Goal: Find specific page/section: Find specific page/section

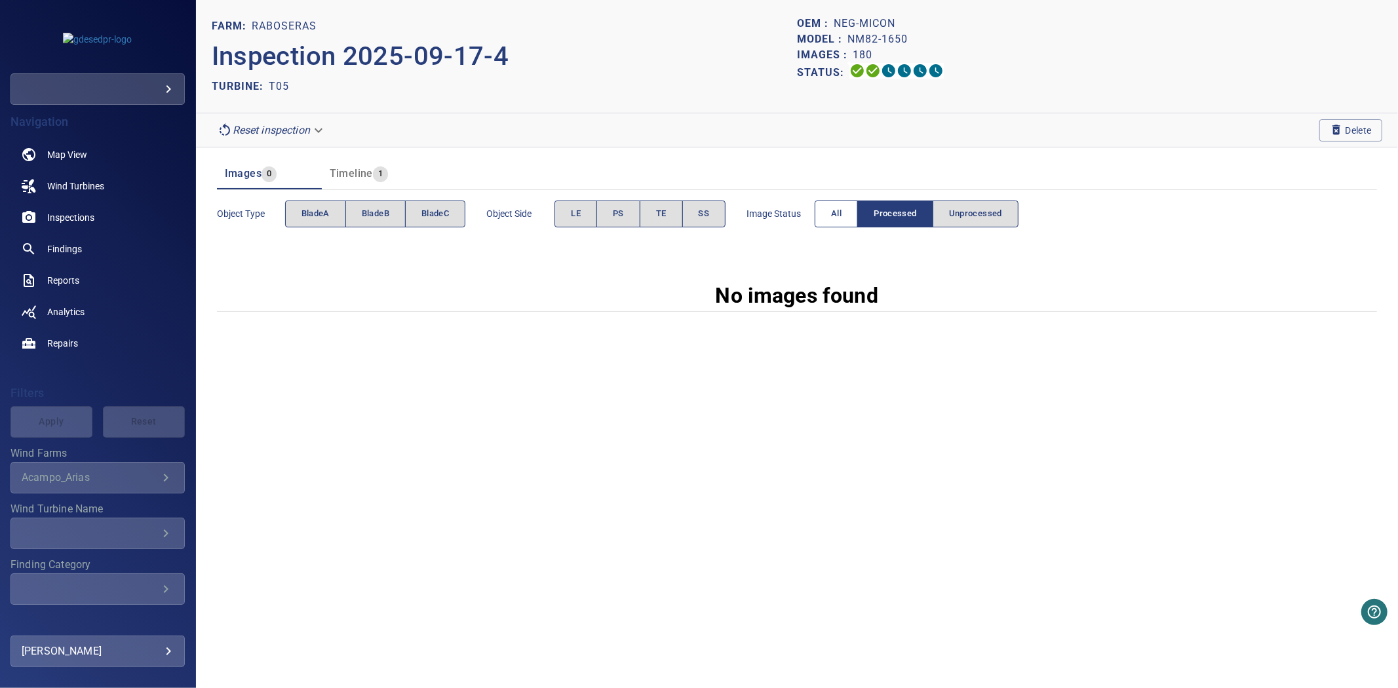
click at [839, 226] on button "All" at bounding box center [836, 214] width 43 height 27
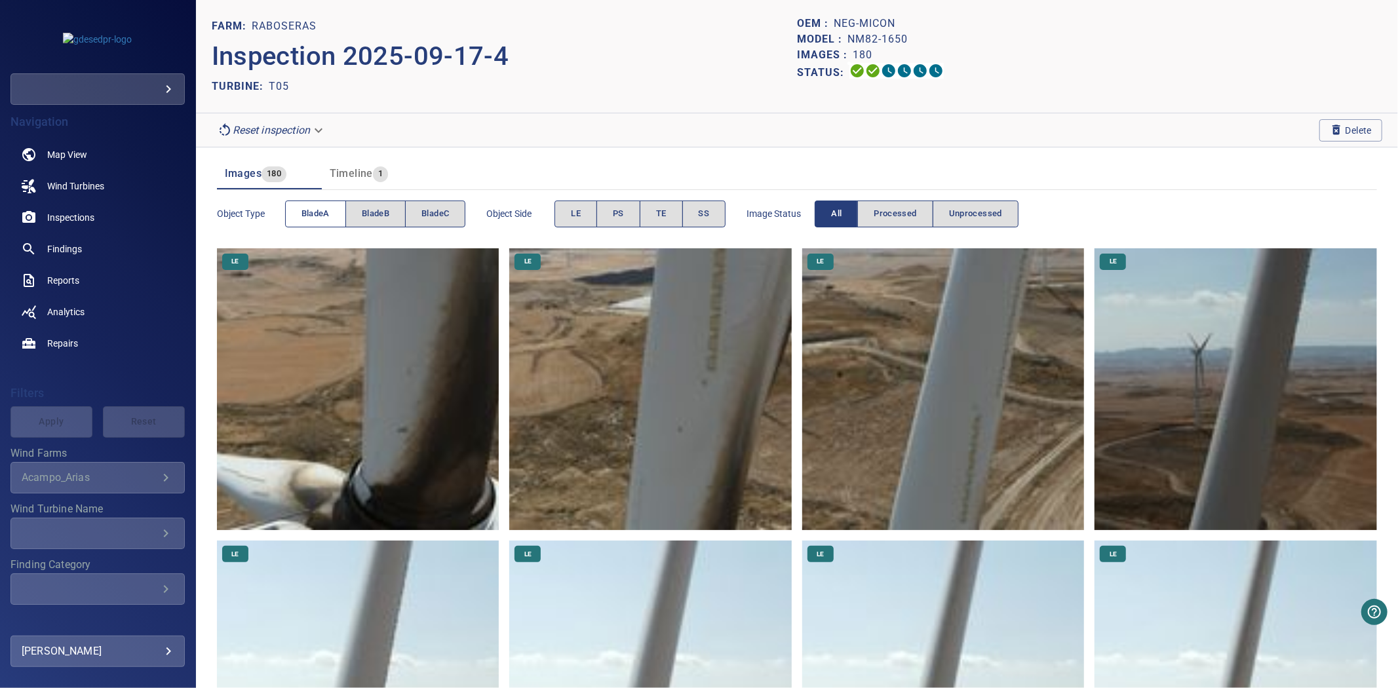
click at [306, 203] on button "bladeA" at bounding box center [315, 214] width 61 height 27
click at [308, 203] on button "bladeA" at bounding box center [315, 214] width 61 height 27
click at [346, 210] on button "bladeB" at bounding box center [375, 214] width 60 height 27
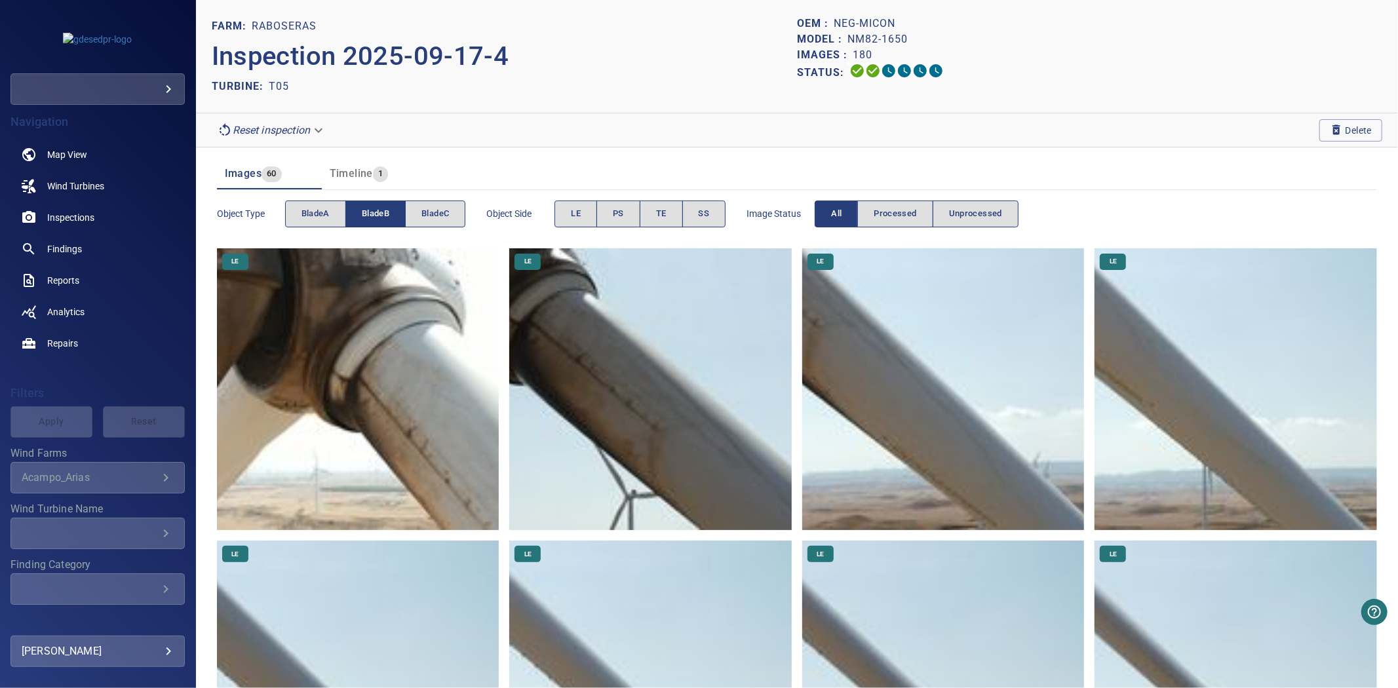
click at [364, 213] on span "bladeB" at bounding box center [376, 213] width 28 height 15
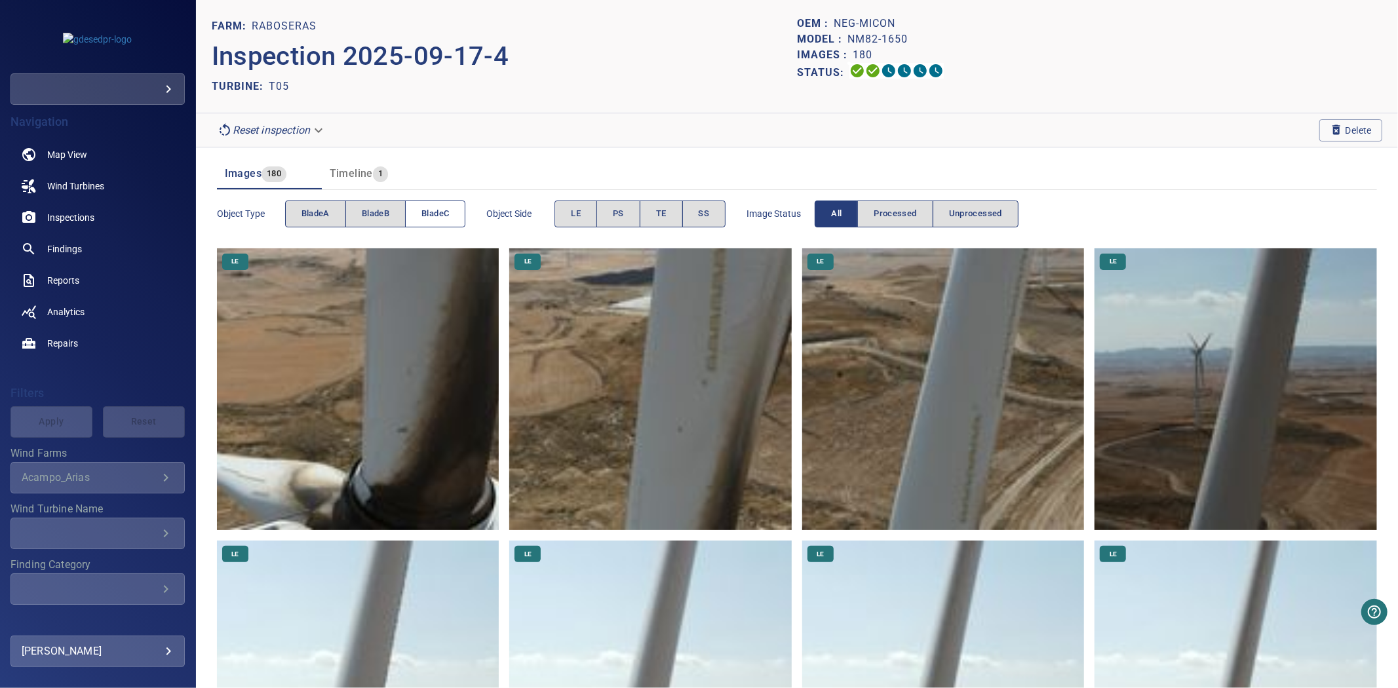
click at [420, 218] on button "bladeC" at bounding box center [435, 214] width 60 height 27
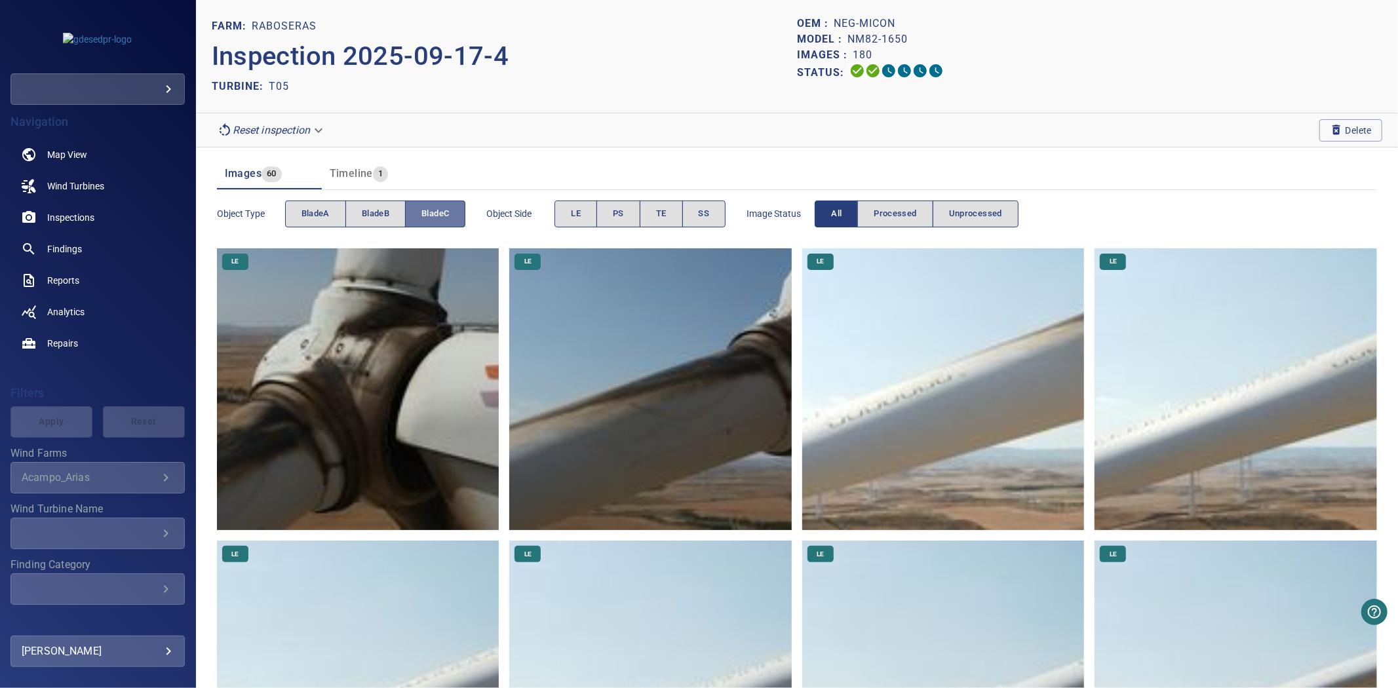
click at [424, 218] on span "bladeC" at bounding box center [435, 213] width 28 height 15
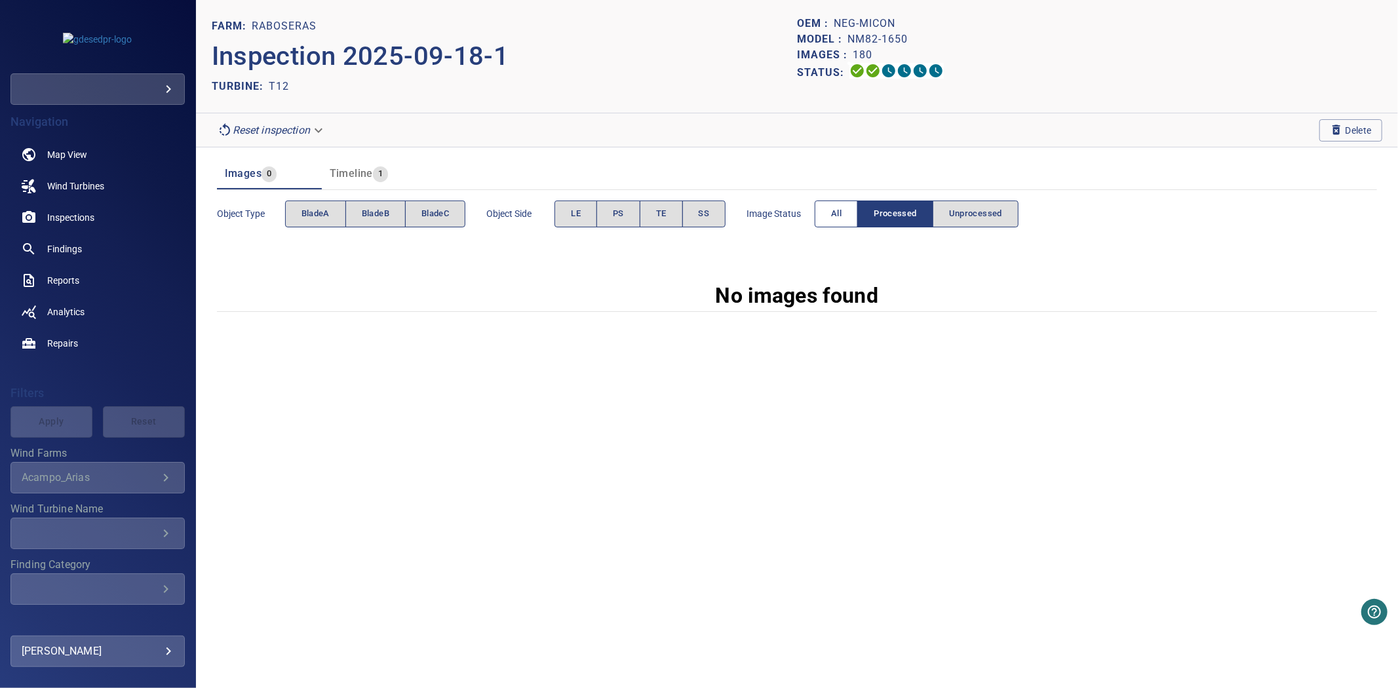
click at [828, 215] on button "All" at bounding box center [836, 214] width 43 height 27
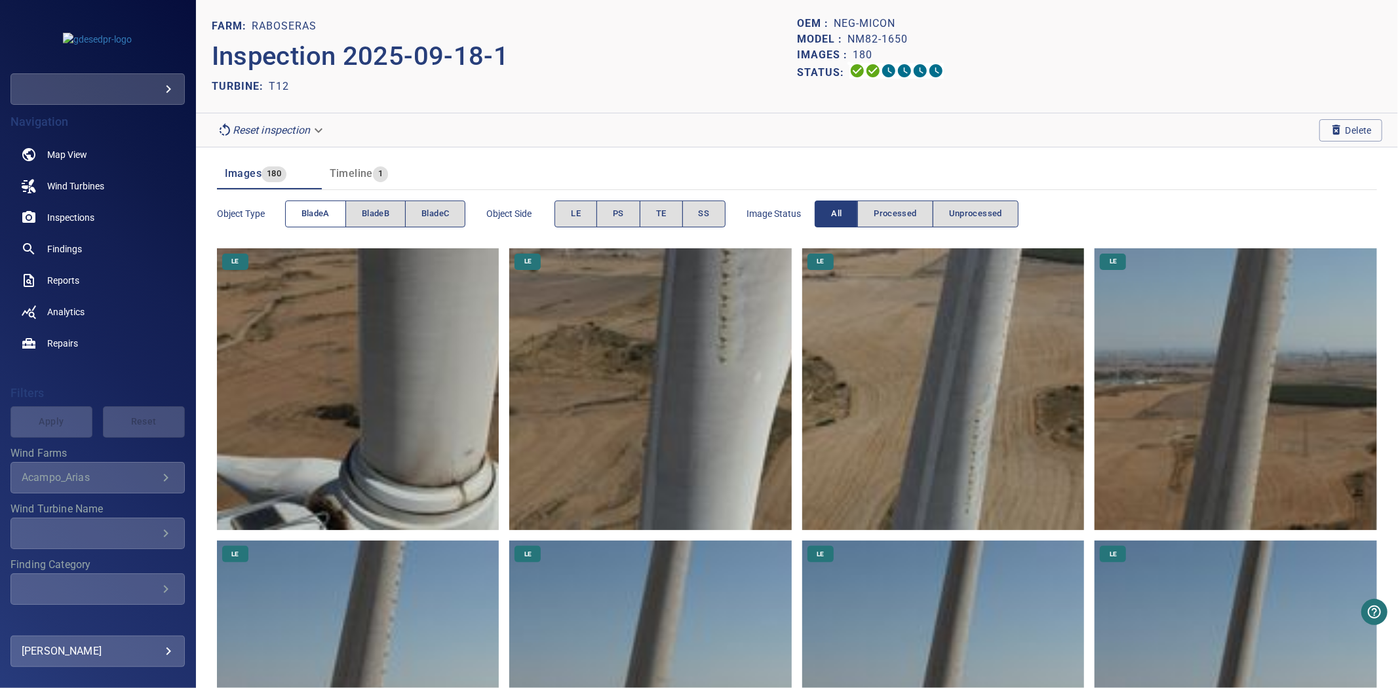
click at [304, 214] on span "bladeA" at bounding box center [316, 213] width 28 height 15
click at [389, 214] on span "bladeB" at bounding box center [376, 213] width 28 height 15
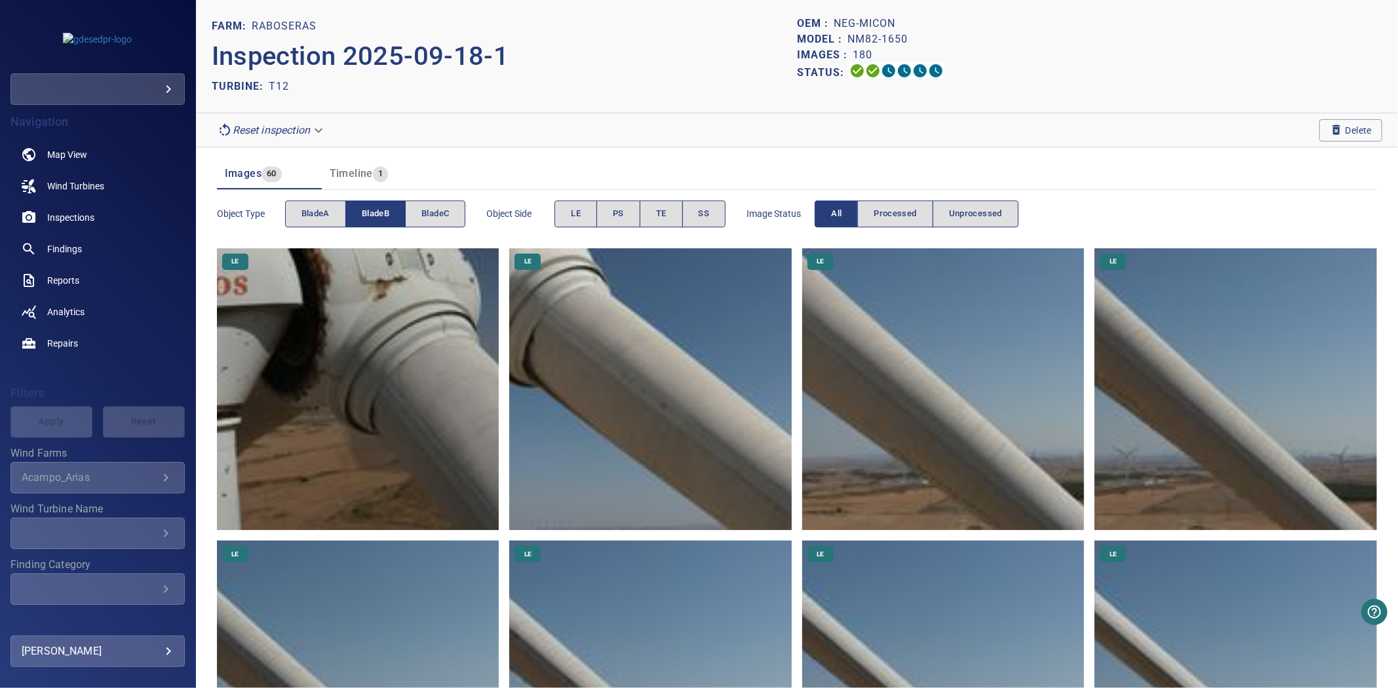
click at [389, 214] on span "bladeB" at bounding box center [376, 213] width 28 height 15
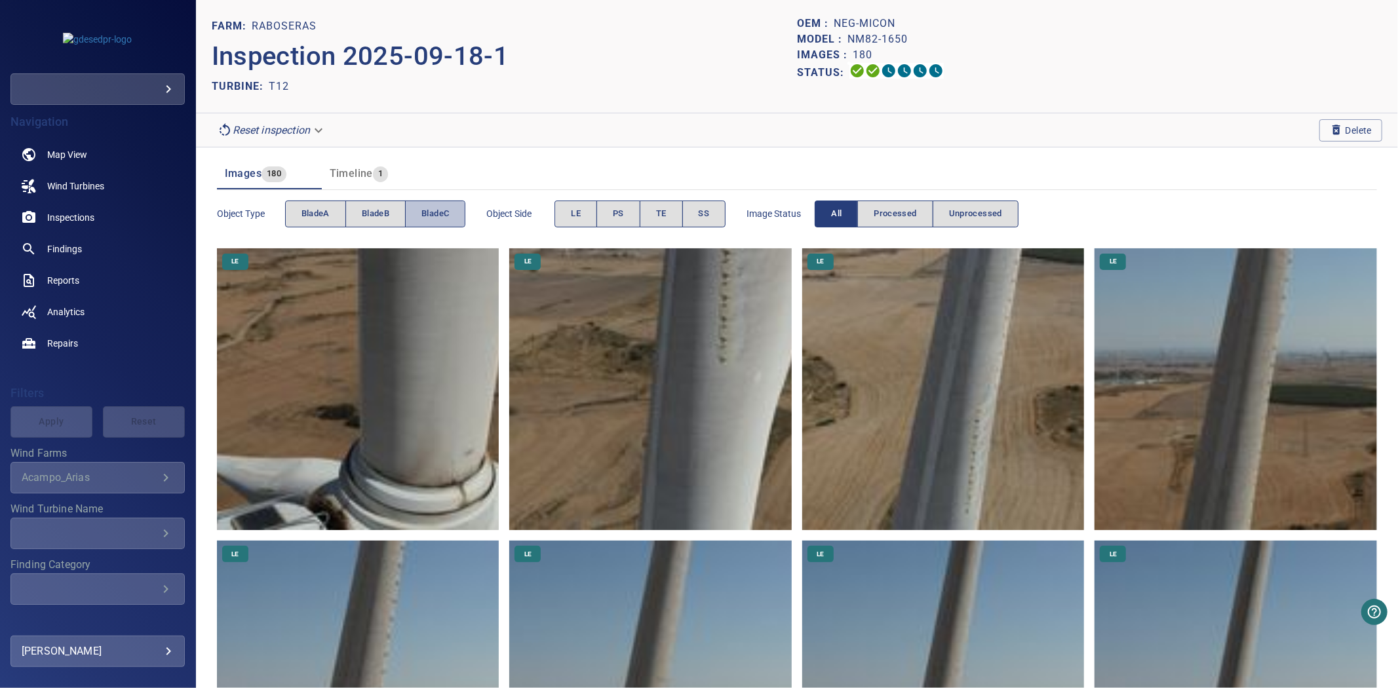
click at [431, 219] on span "bladeC" at bounding box center [435, 213] width 28 height 15
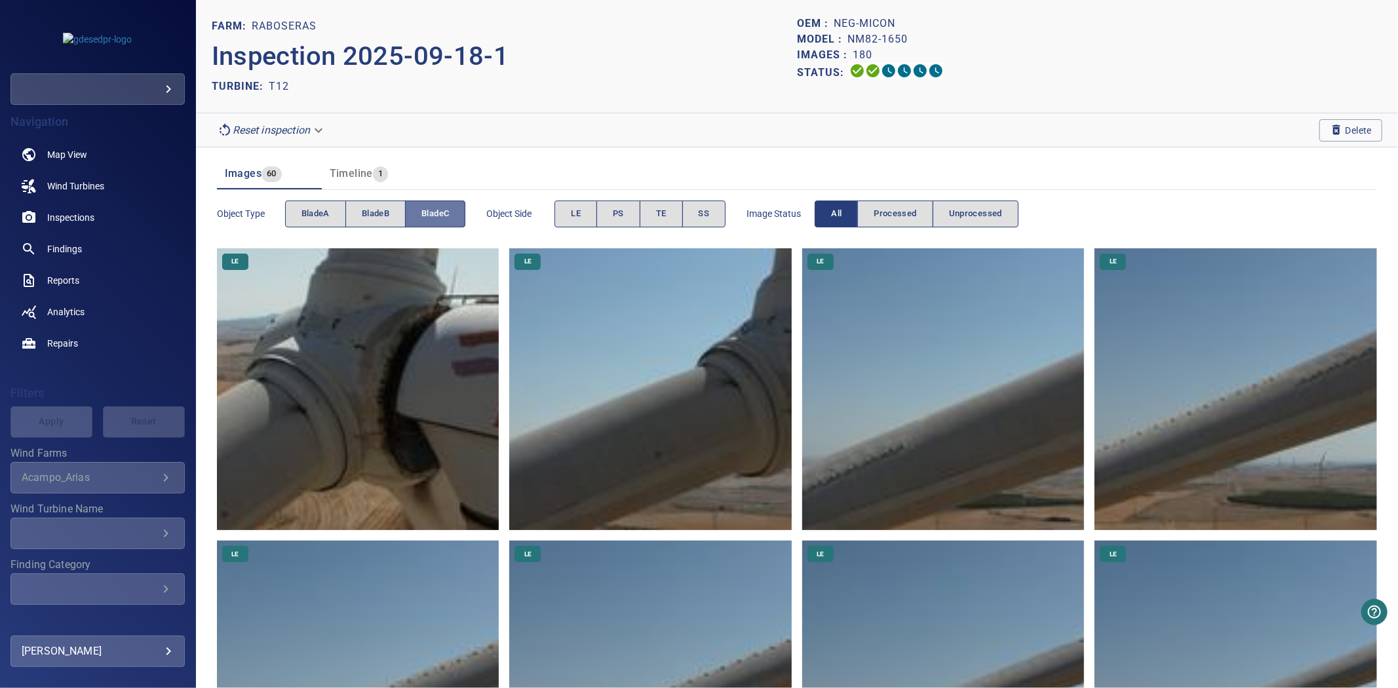
click at [431, 219] on span "bladeC" at bounding box center [435, 213] width 28 height 15
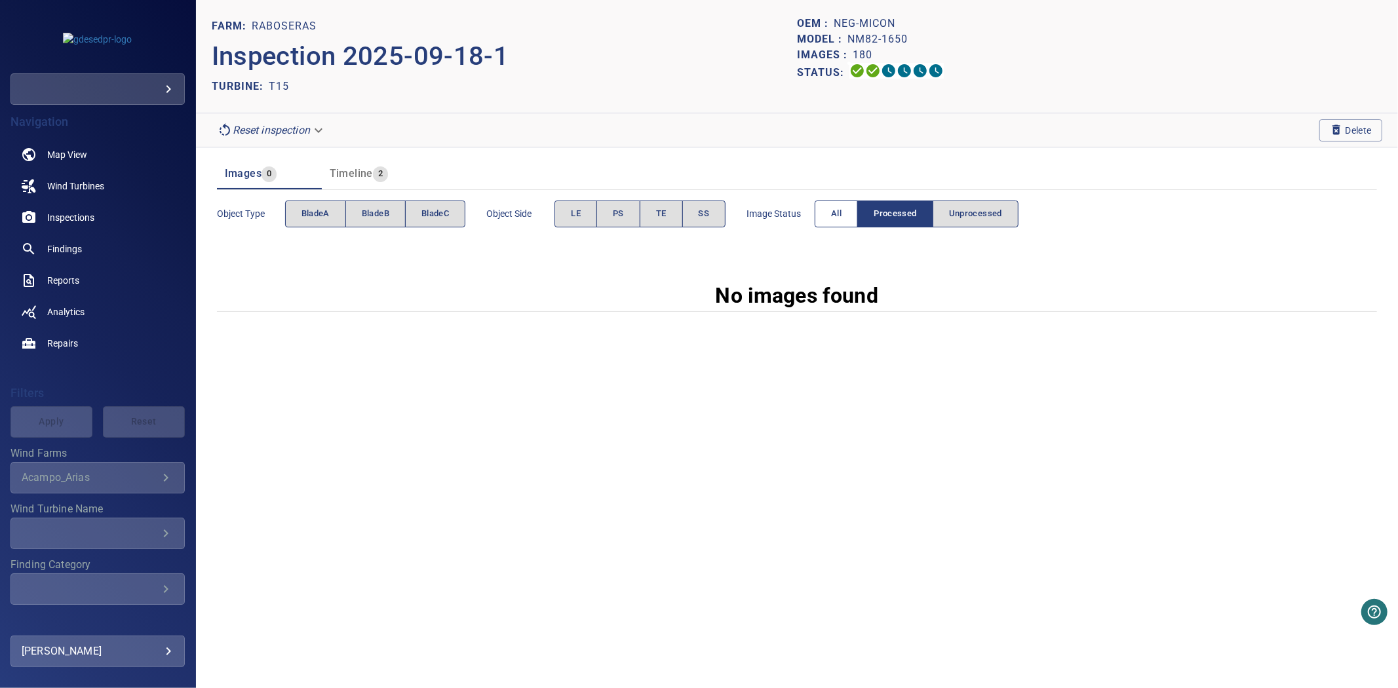
click at [827, 221] on button "All" at bounding box center [836, 214] width 43 height 27
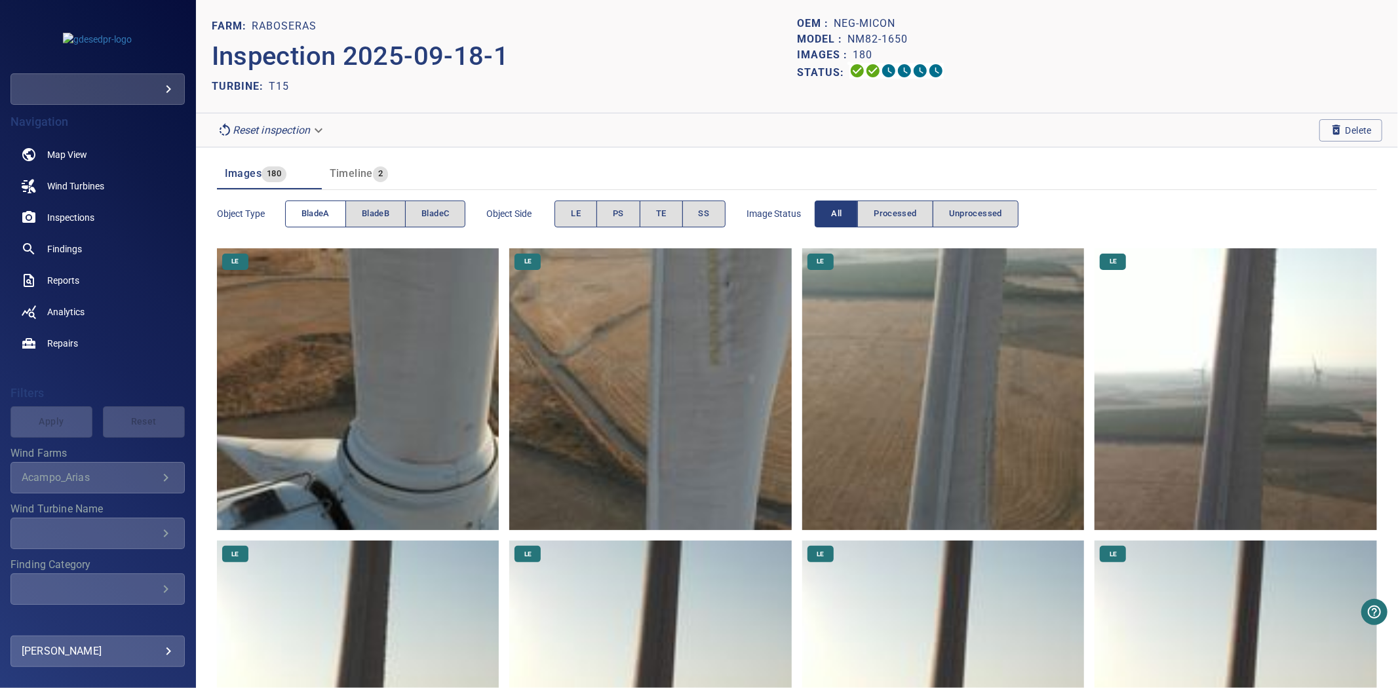
click at [309, 217] on span "bladeA" at bounding box center [316, 213] width 28 height 15
click at [359, 214] on button "bladeB" at bounding box center [375, 214] width 60 height 27
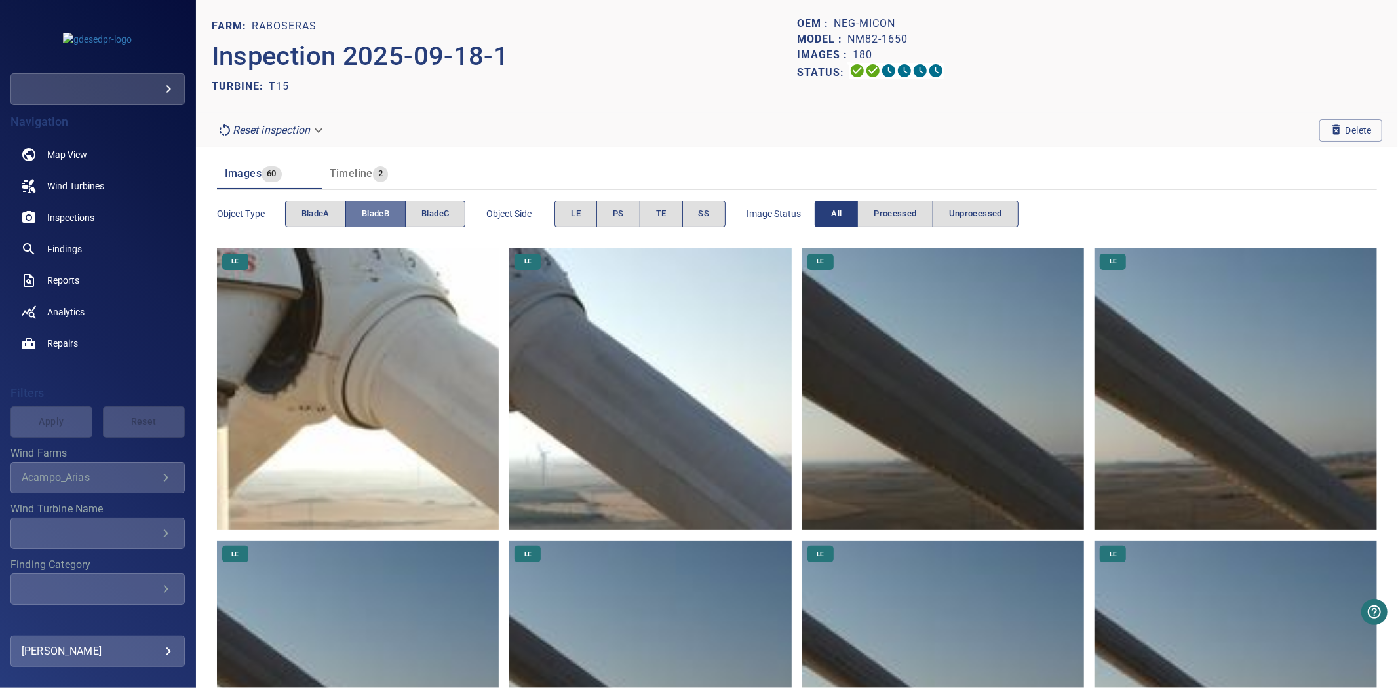
click at [359, 214] on button "bladeB" at bounding box center [375, 214] width 60 height 27
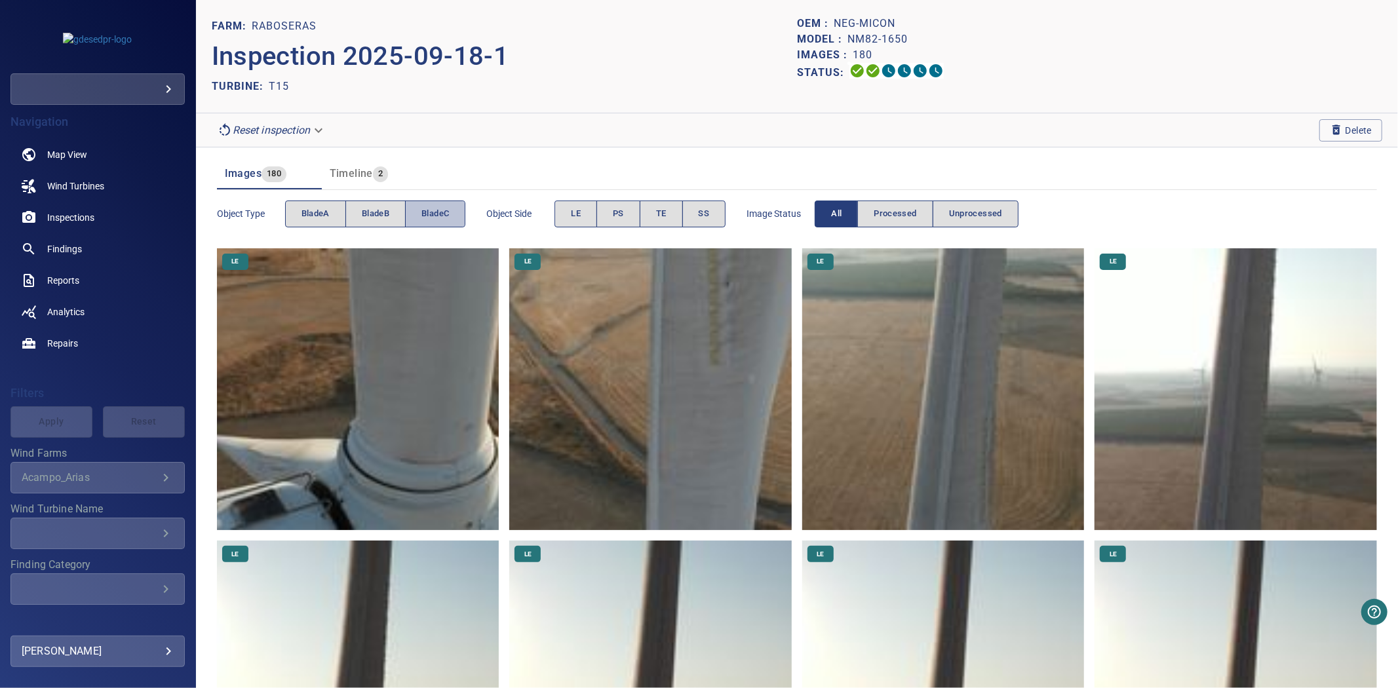
click at [435, 212] on span "bladeC" at bounding box center [435, 213] width 28 height 15
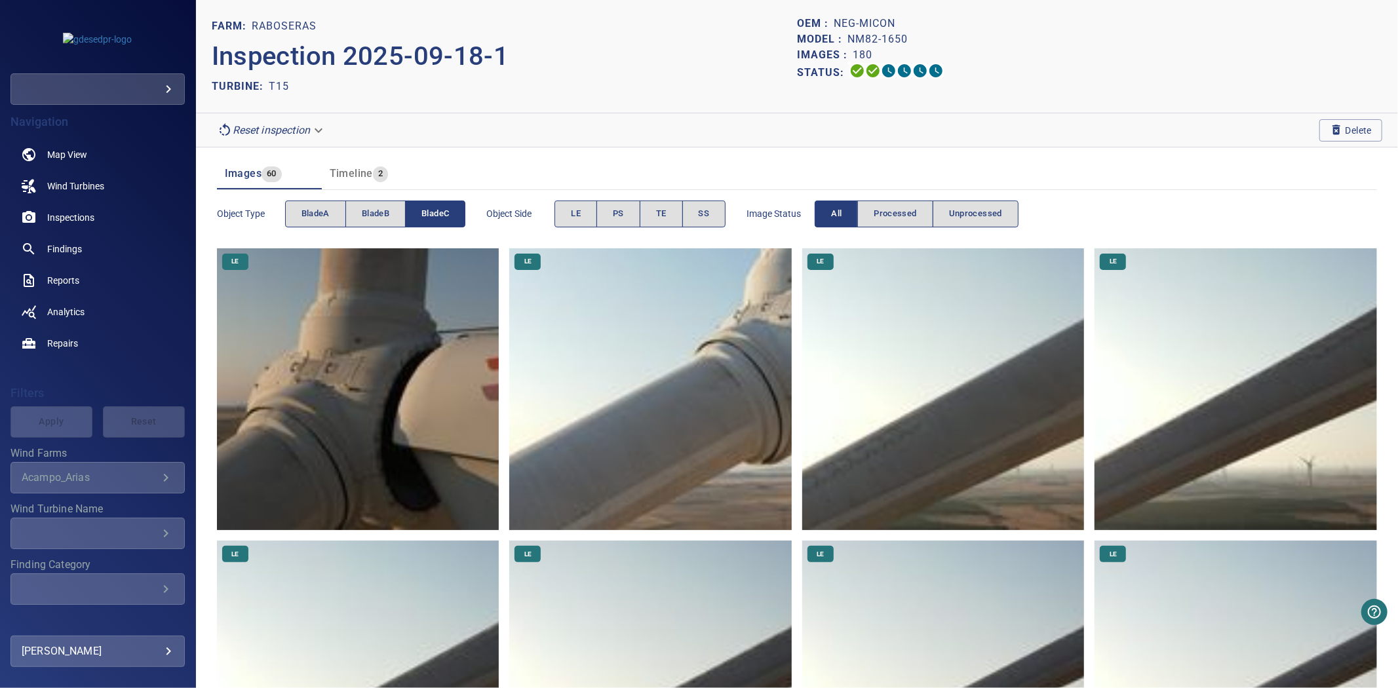
click at [435, 212] on span "bladeC" at bounding box center [435, 213] width 28 height 15
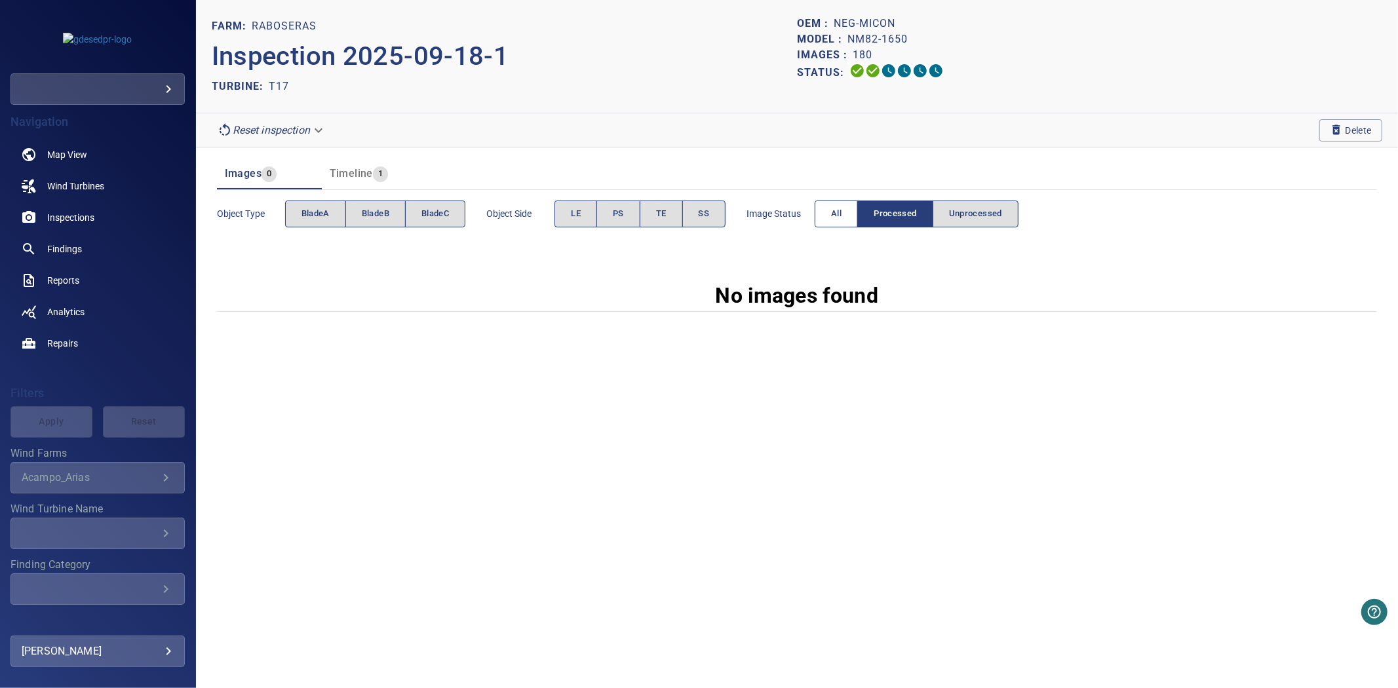
click at [825, 219] on button "All" at bounding box center [836, 214] width 43 height 27
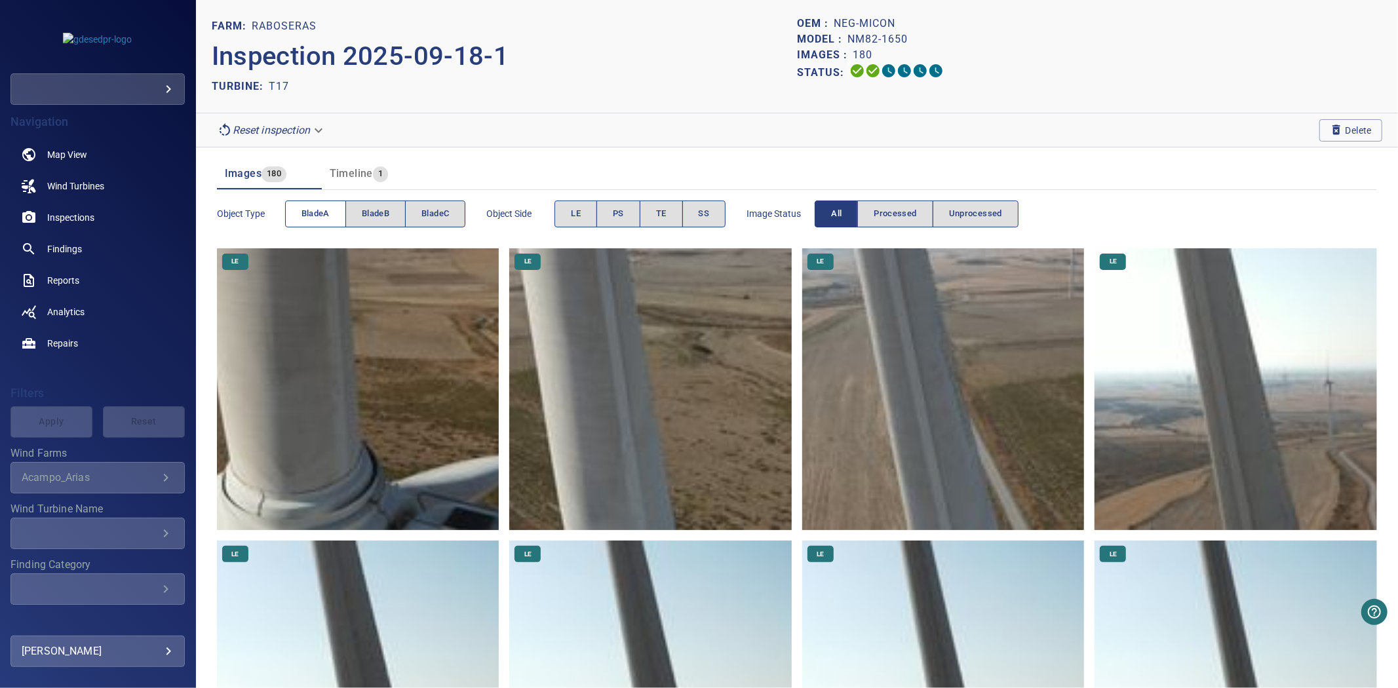
click at [317, 210] on span "bladeA" at bounding box center [316, 213] width 28 height 15
click at [359, 208] on button "bladeB" at bounding box center [375, 214] width 60 height 27
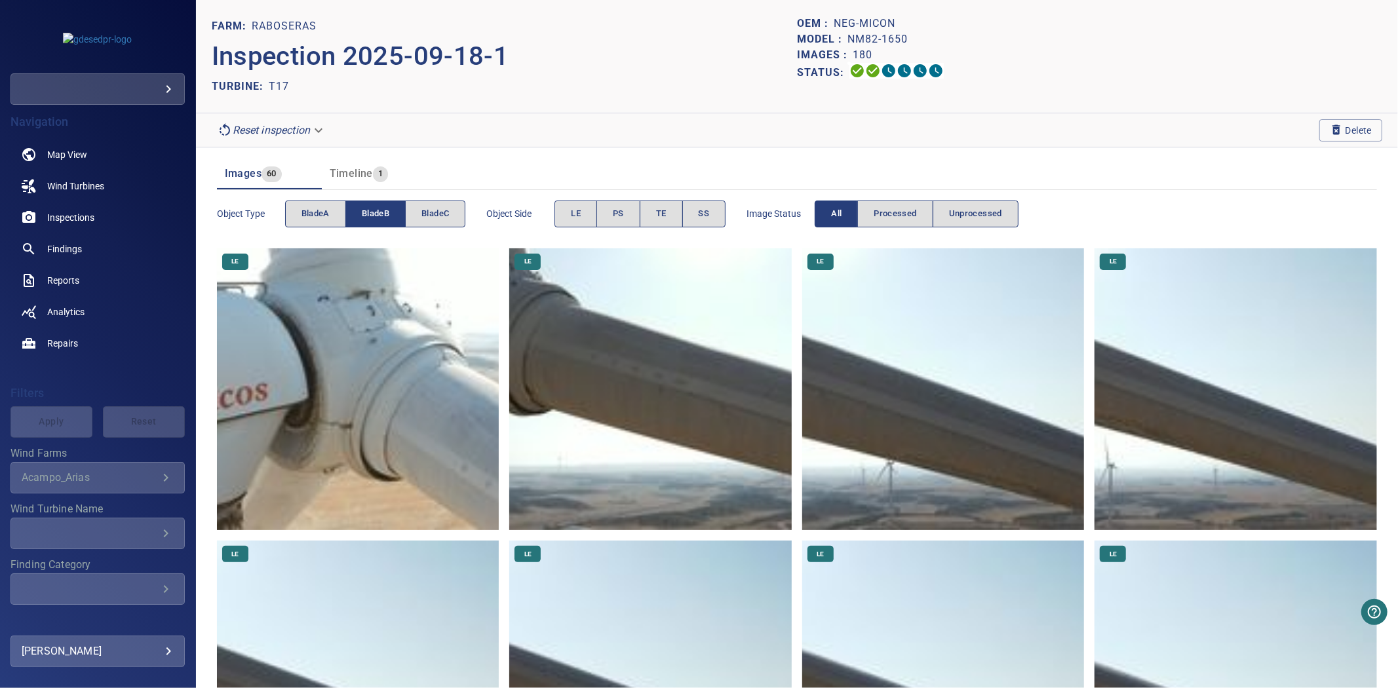
click at [359, 208] on button "bladeB" at bounding box center [375, 214] width 60 height 27
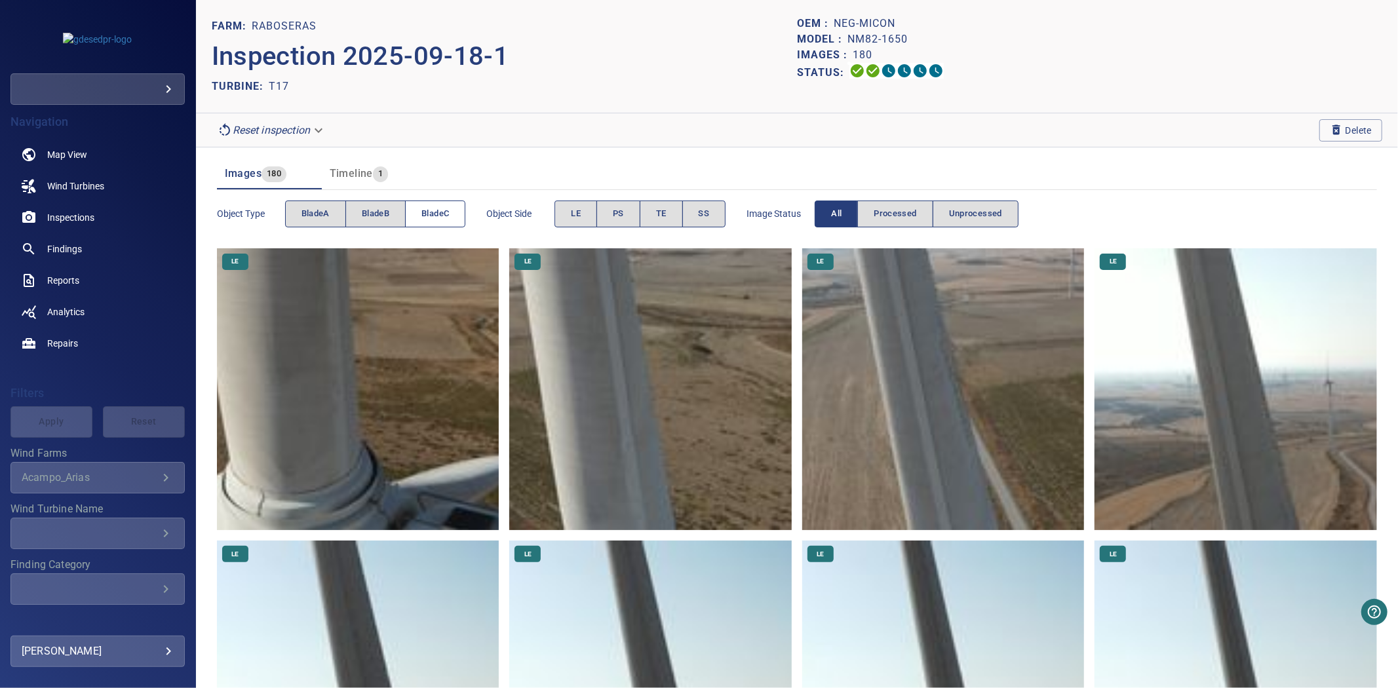
click at [418, 213] on button "bladeC" at bounding box center [435, 214] width 60 height 27
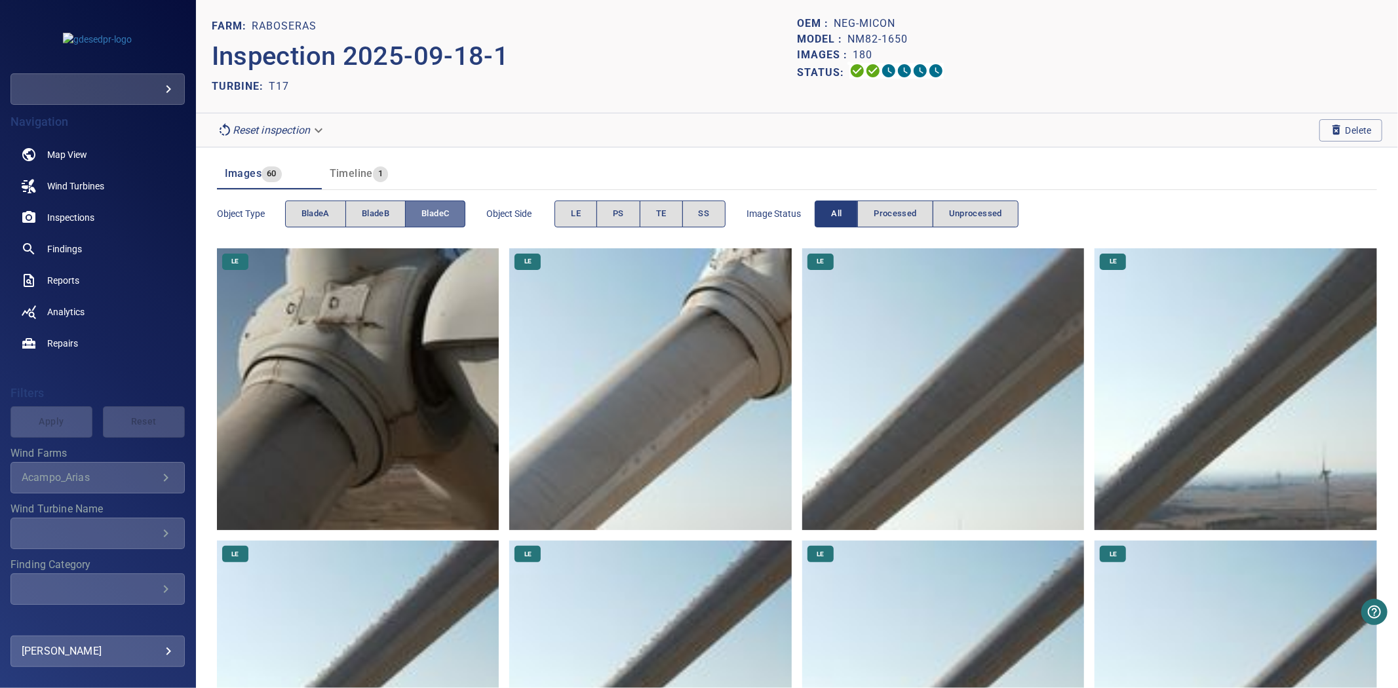
click at [418, 213] on button "bladeC" at bounding box center [435, 214] width 60 height 27
